Goal: Navigation & Orientation: Find specific page/section

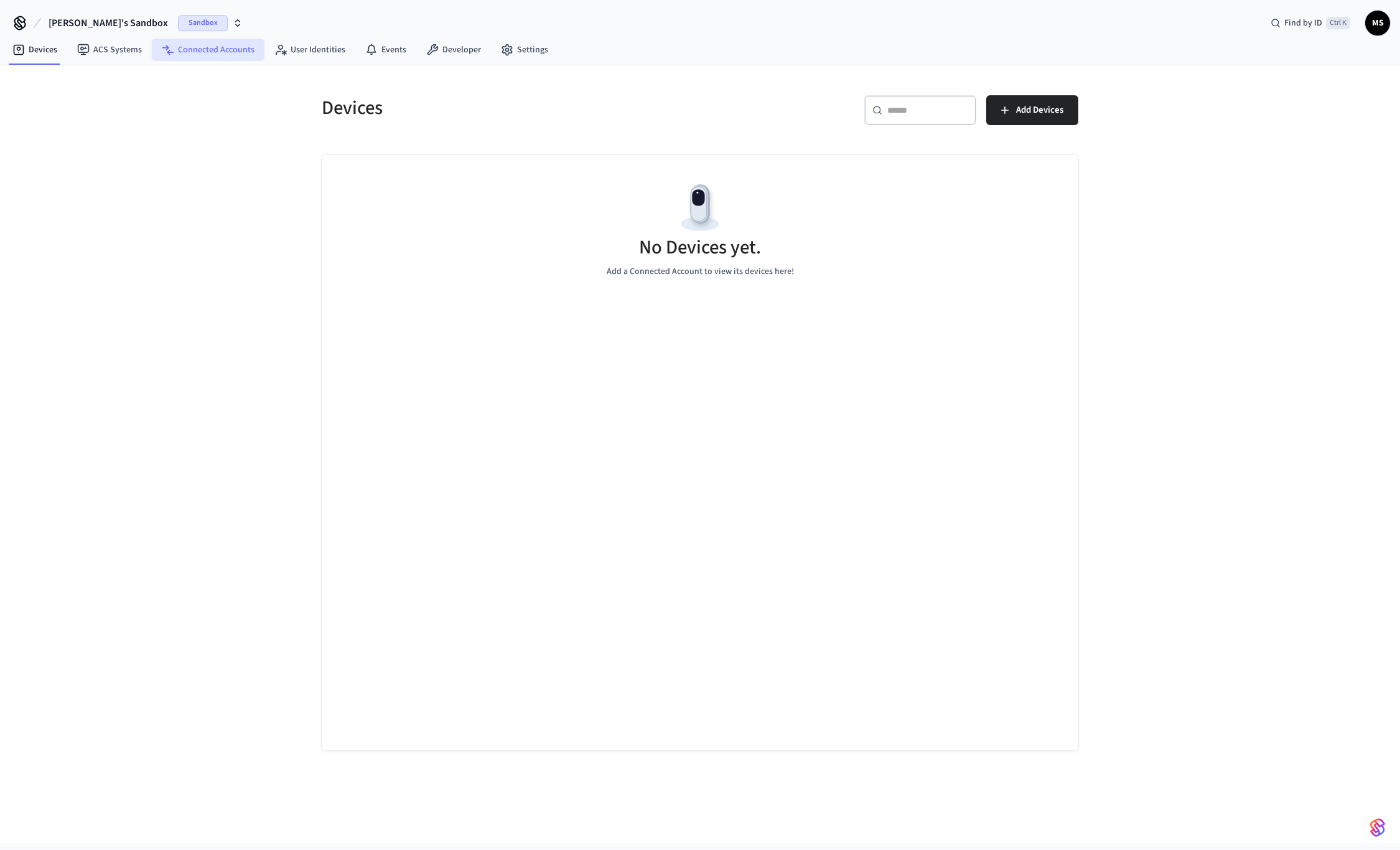
click at [186, 55] on link "Connected Accounts" at bounding box center [208, 50] width 113 height 22
click at [49, 51] on link "Devices" at bounding box center [35, 50] width 65 height 22
click at [178, 24] on span "Sandbox" at bounding box center [202, 23] width 50 height 16
click at [170, 99] on span "Production" at bounding box center [173, 104] width 50 height 16
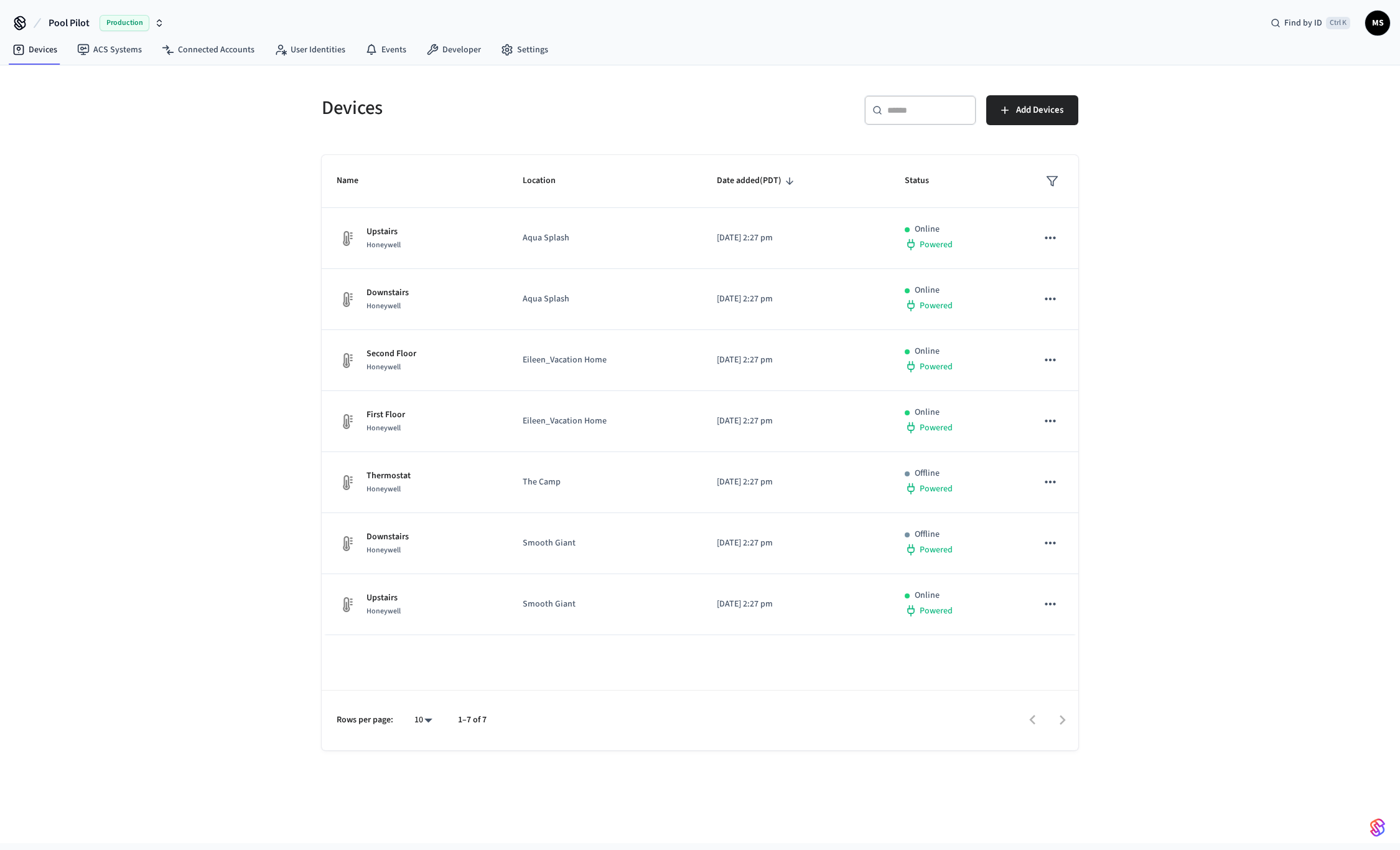
drag, startPoint x: 1048, startPoint y: 660, endPoint x: 248, endPoint y: 574, distance: 804.6
click at [213, 564] on div "Devices ​ ​ Add Devices Name Location Date added (PDT) Status Upstairs Honeywel…" at bounding box center [700, 454] width 1400 height 778
click at [759, 729] on div at bounding box center [788, 720] width 578 height 29
drag, startPoint x: 1078, startPoint y: 744, endPoint x: 560, endPoint y: 742, distance: 518.0
click at [559, 741] on div "Devices ​ ​ Add Devices Name Location Date added (PDT) Status Upstairs Honeywel…" at bounding box center [700, 415] width 777 height 670
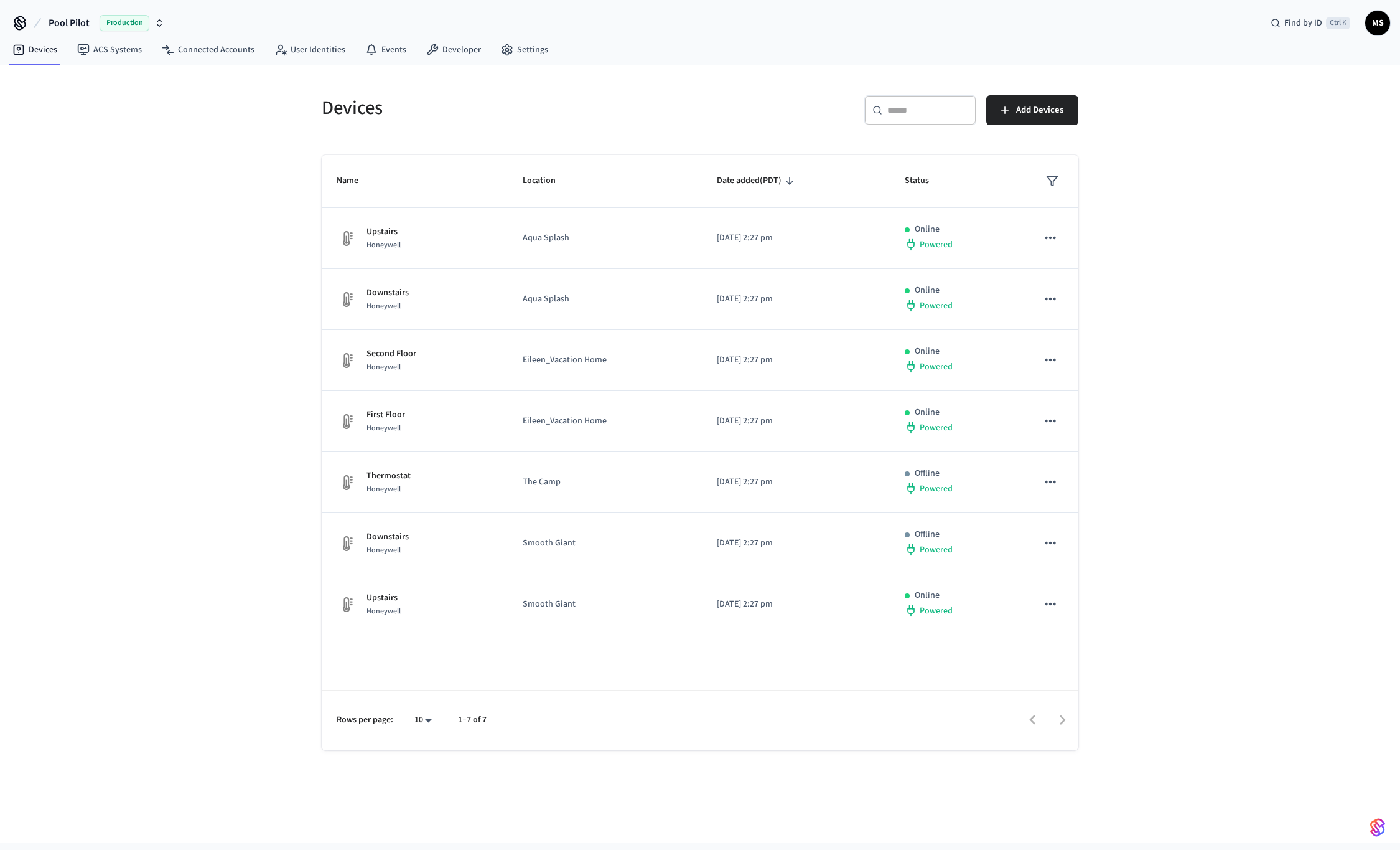
drag, startPoint x: 1069, startPoint y: 727, endPoint x: 572, endPoint y: 818, distance: 505.3
click at [572, 818] on div "Devices ​ ​ Add Devices Name Location Date added (PDT) Status Upstairs Honeywel…" at bounding box center [700, 454] width 1400 height 778
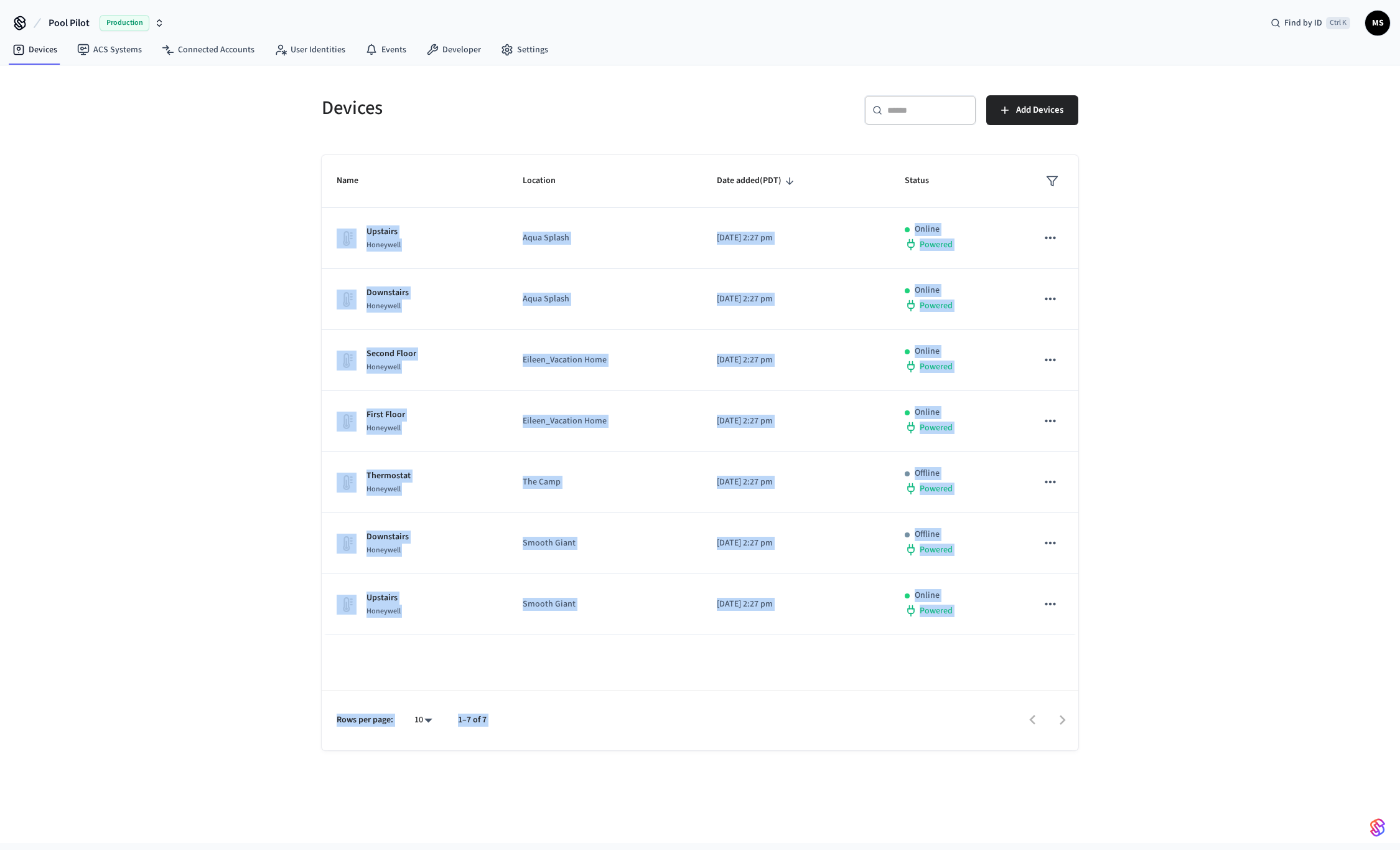
drag, startPoint x: 1080, startPoint y: 747, endPoint x: 109, endPoint y: 355, distance: 1047.1
click at [109, 355] on div "Devices ​ ​ Add Devices Name Location Date added (PDT) Status Upstairs Honeywel…" at bounding box center [700, 454] width 1400 height 778
click at [131, 343] on div "Devices ​ ​ Add Devices Name Location Date added (PDT) Status Upstairs Honeywel…" at bounding box center [700, 454] width 1400 height 778
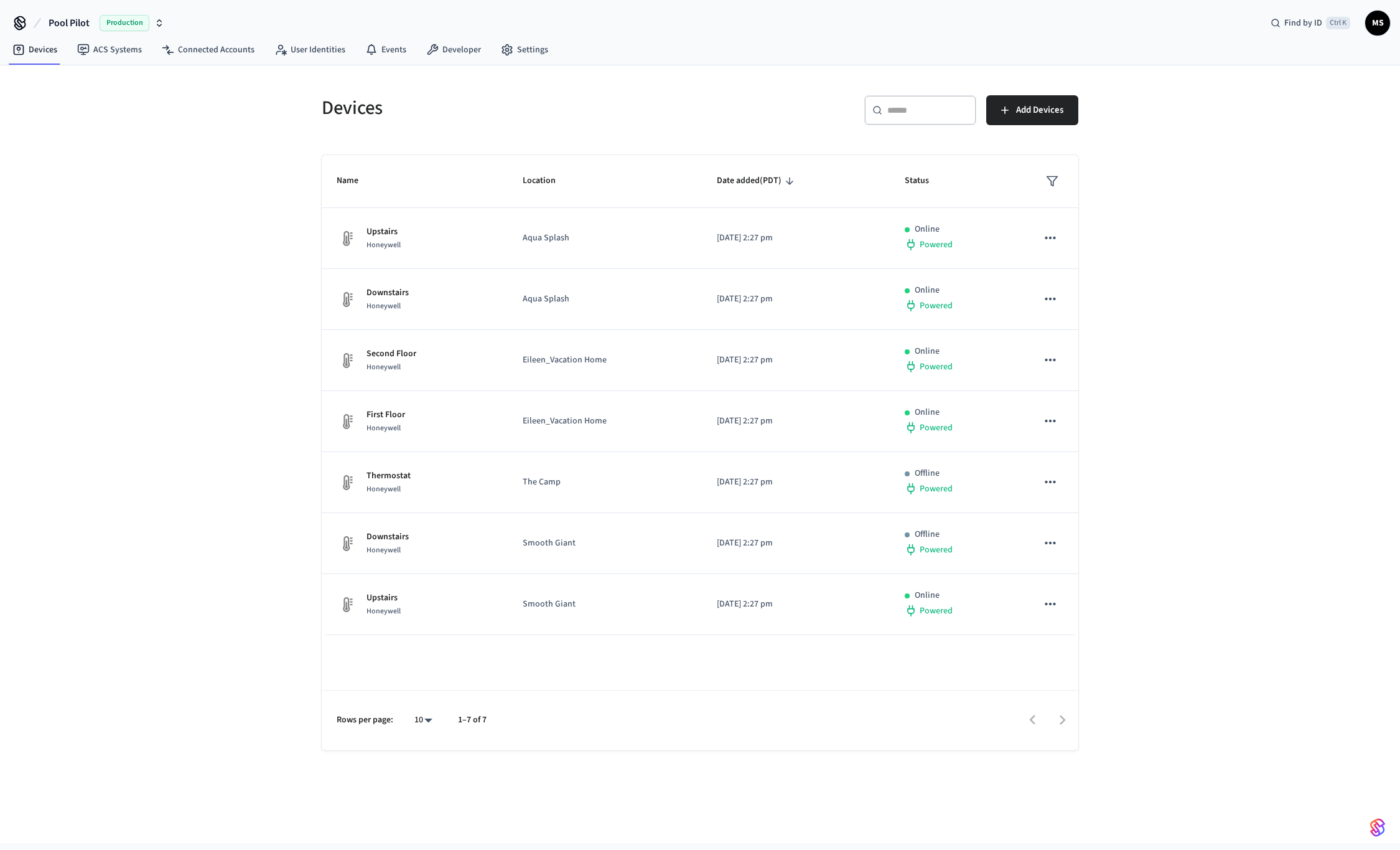
drag, startPoint x: 1072, startPoint y: 737, endPoint x: 873, endPoint y: 704, distance: 201.7
click at [873, 704] on div "Rows per page: 10 ** 1–7 of 7" at bounding box center [700, 720] width 757 height 60
